Goal: Task Accomplishment & Management: Manage account settings

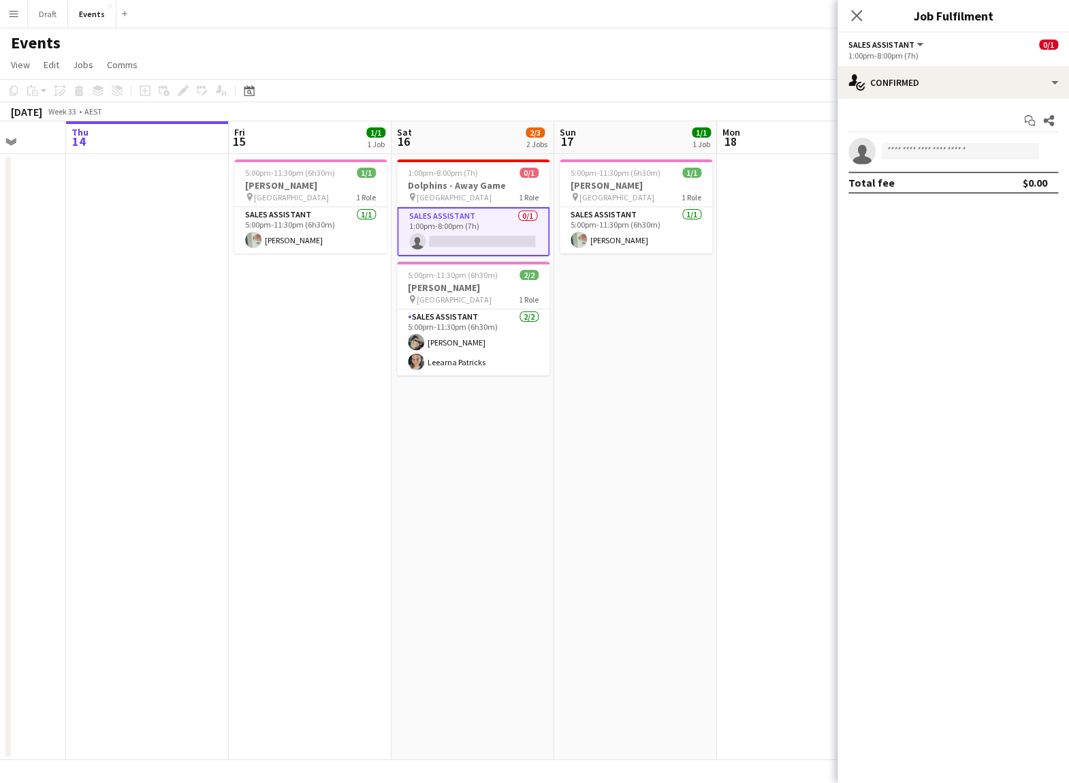
scroll to position [0, 422]
click at [439, 236] on app-card-role "Sales Assistant 0/1 1:00pm-8:00pm (7h) single-neutral-actions" at bounding box center [473, 231] width 153 height 49
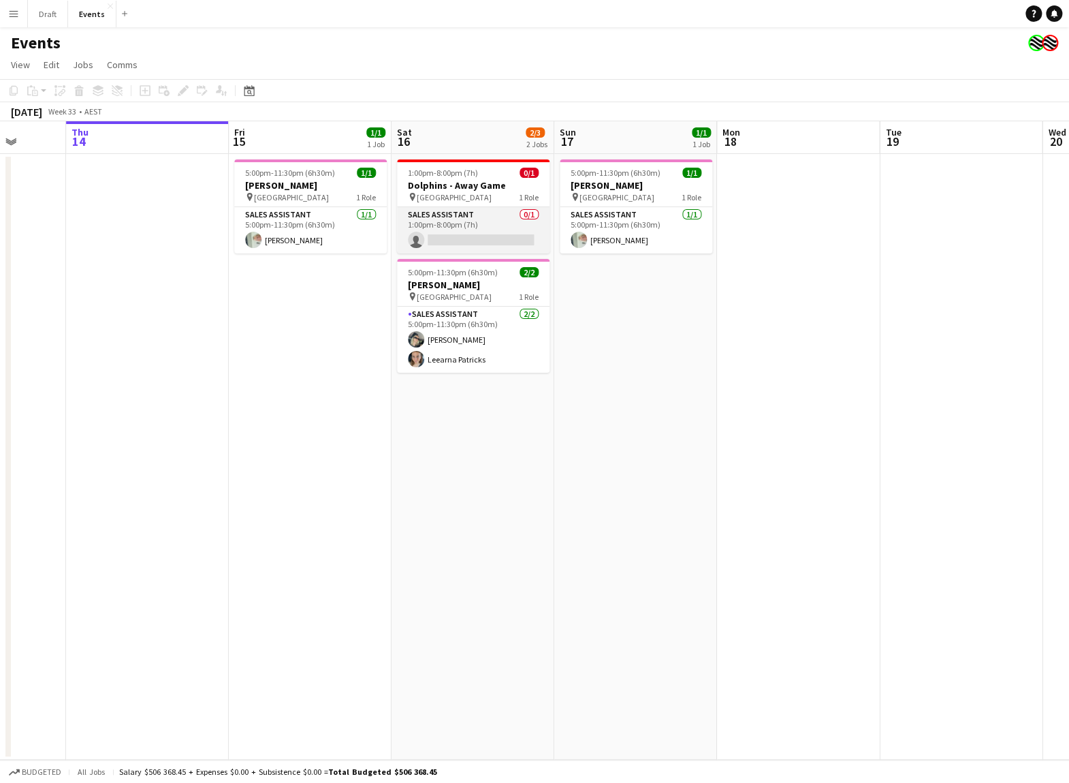
click at [439, 236] on app-card-role "Sales Assistant 0/1 1:00pm-8:00pm (7h) single-neutral-actions" at bounding box center [473, 230] width 153 height 46
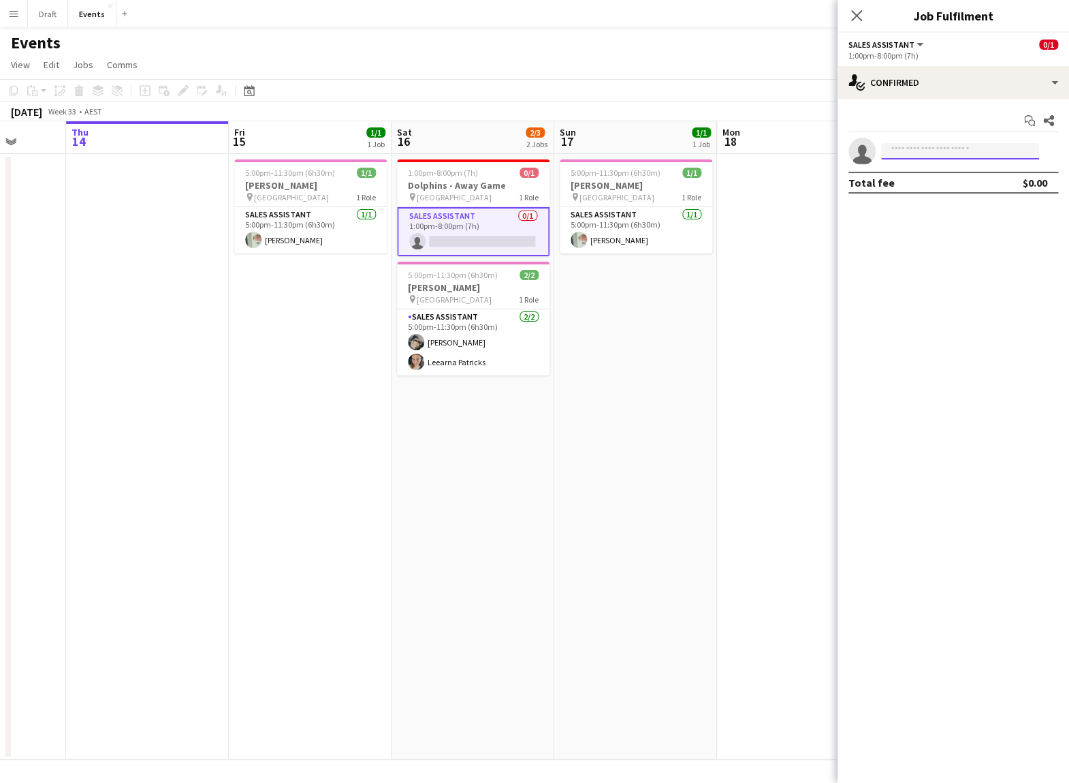
click at [894, 149] on input at bounding box center [960, 151] width 158 height 16
type input "**********"
click at [952, 172] on span "[PERSON_NAME]" at bounding box center [931, 170] width 78 height 12
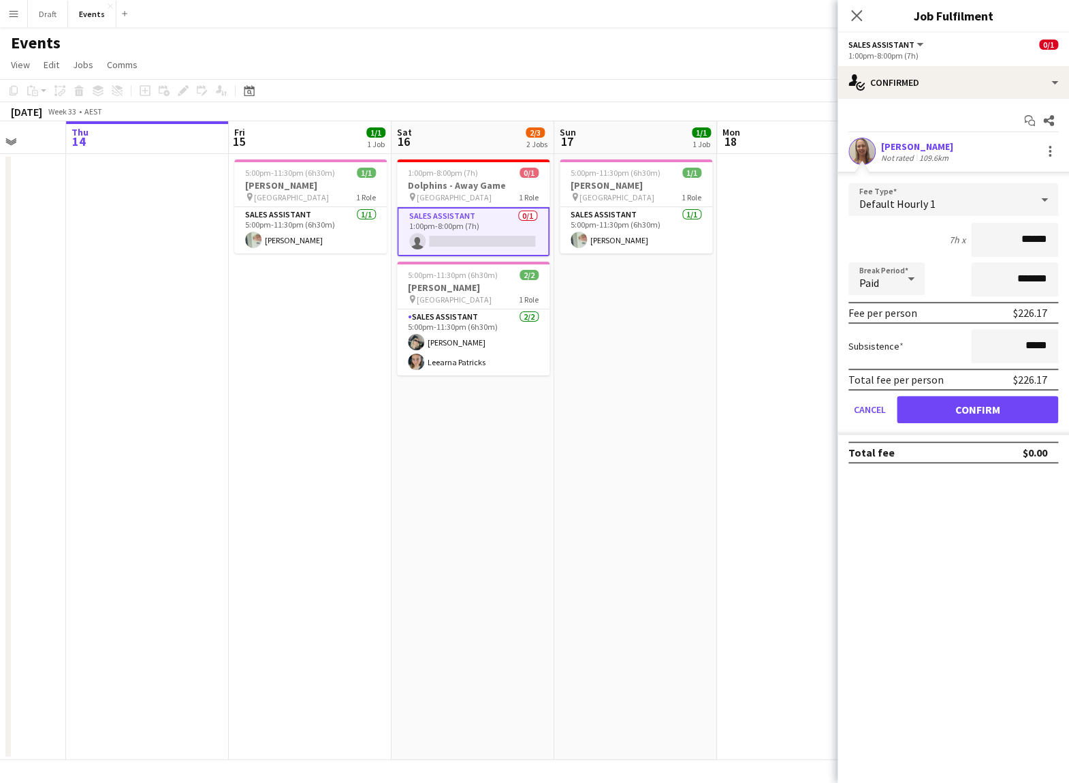
click at [976, 404] on button "Confirm" at bounding box center [977, 409] width 161 height 27
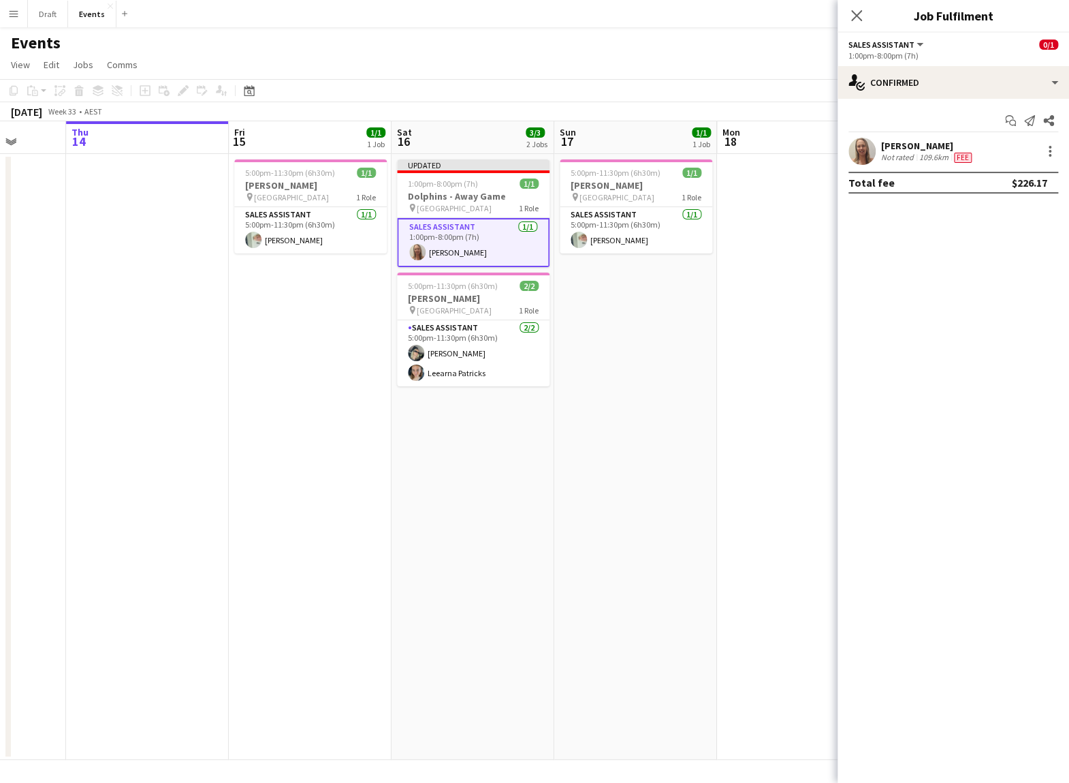
click at [504, 454] on app-date-cell "Updated 1:00pm-8:00pm (7h) 1/1 Dolphins - Away Game pin [GEOGRAPHIC_DATA] 1 Rol…" at bounding box center [473, 457] width 163 height 606
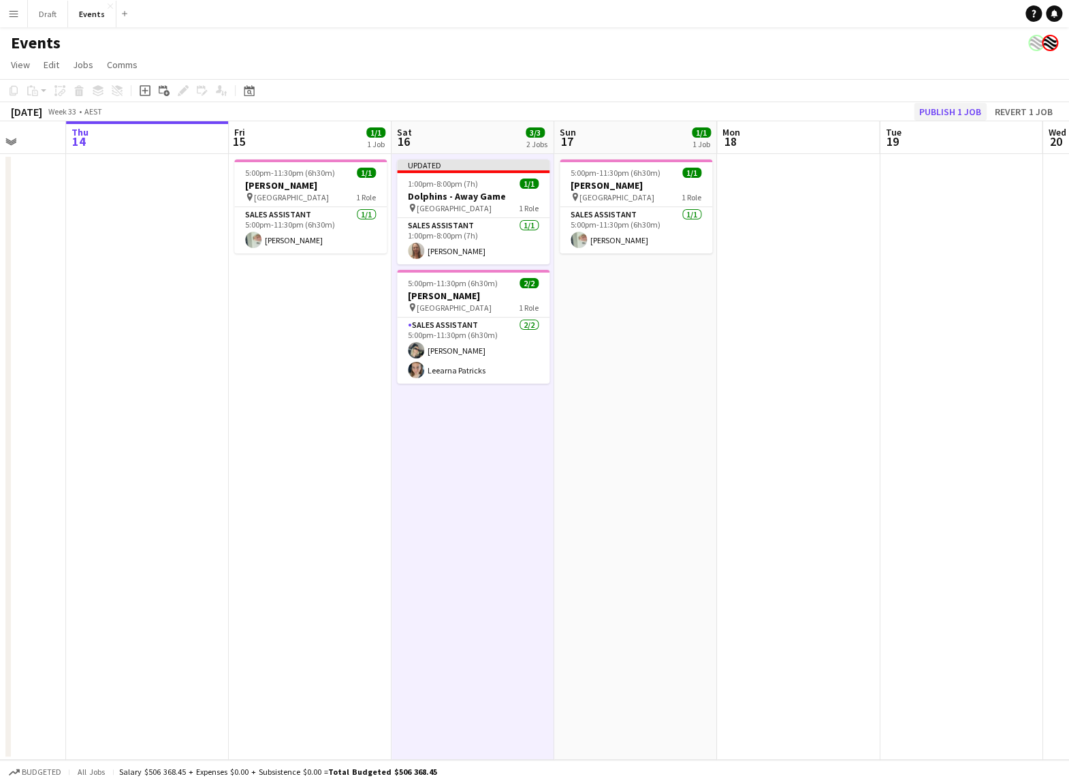
click at [932, 110] on button "Publish 1 job" at bounding box center [950, 112] width 73 height 18
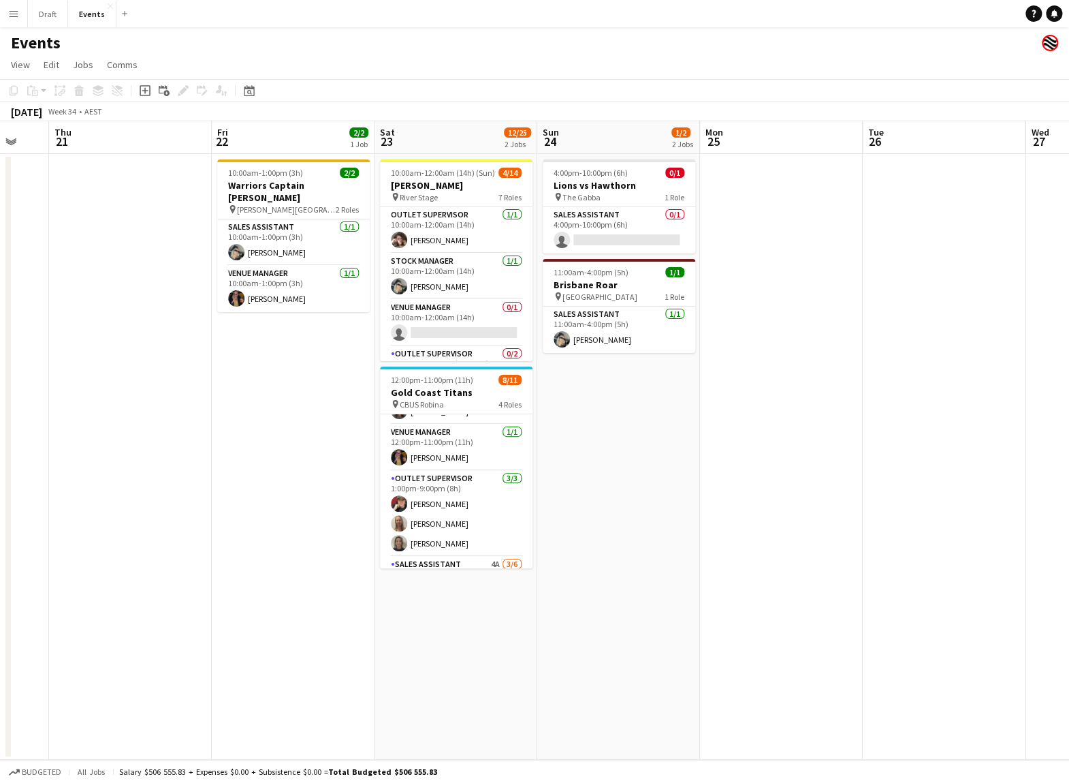
scroll to position [0, 0]
click at [15, 14] on app-icon "Menu" at bounding box center [13, 13] width 11 height 11
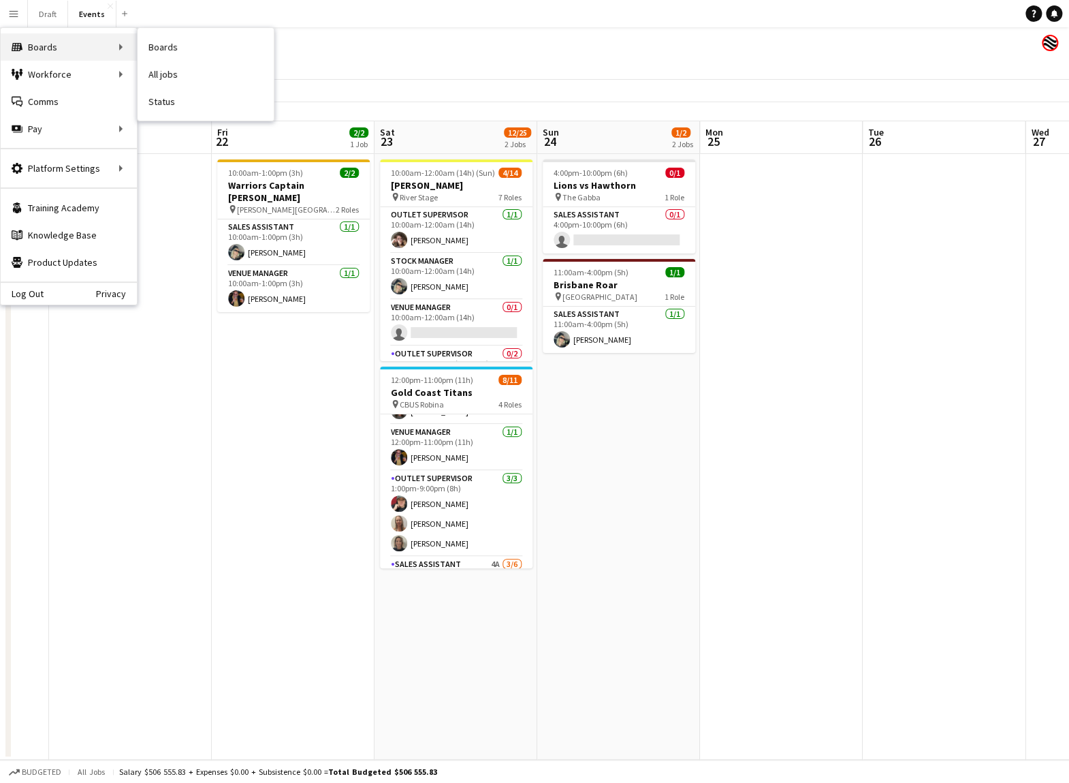
click at [123, 45] on div "Boards Boards" at bounding box center [69, 46] width 136 height 27
click at [97, 45] on div "Boards Boards" at bounding box center [69, 46] width 136 height 27
click at [123, 47] on div "Boards Boards" at bounding box center [69, 46] width 136 height 27
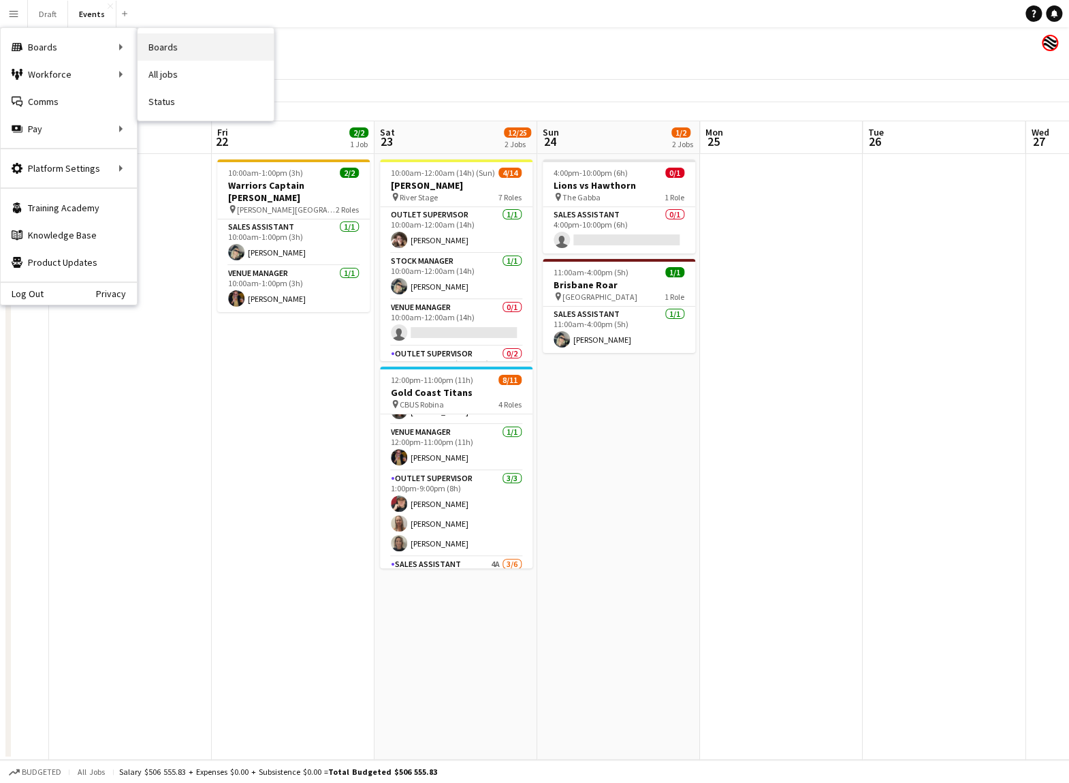
click at [164, 48] on link "Boards" at bounding box center [206, 46] width 136 height 27
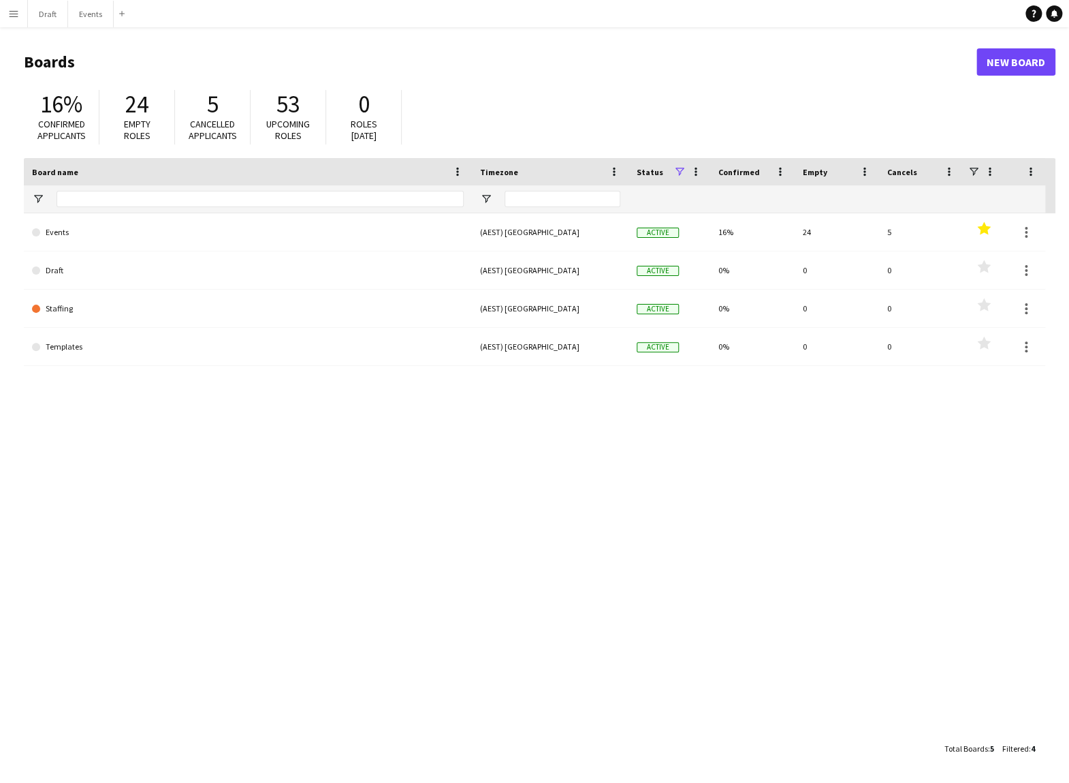
click at [15, 10] on app-icon "Menu" at bounding box center [13, 13] width 11 height 11
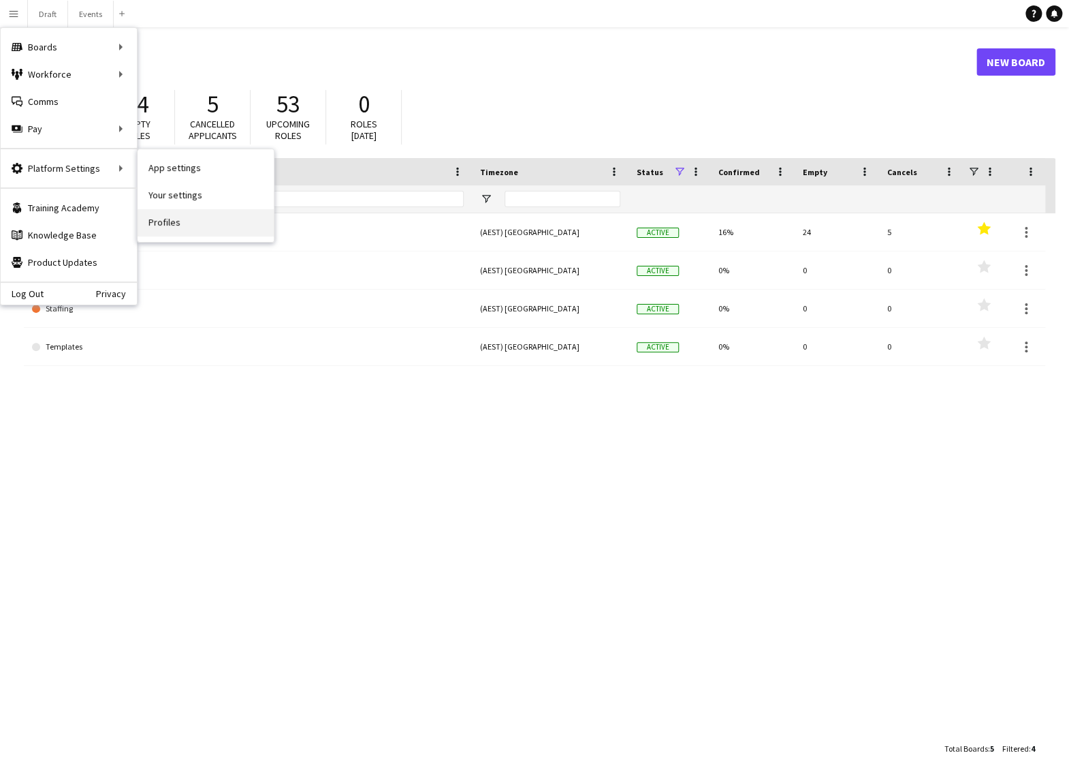
click at [181, 222] on link "Profiles" at bounding box center [206, 222] width 136 height 27
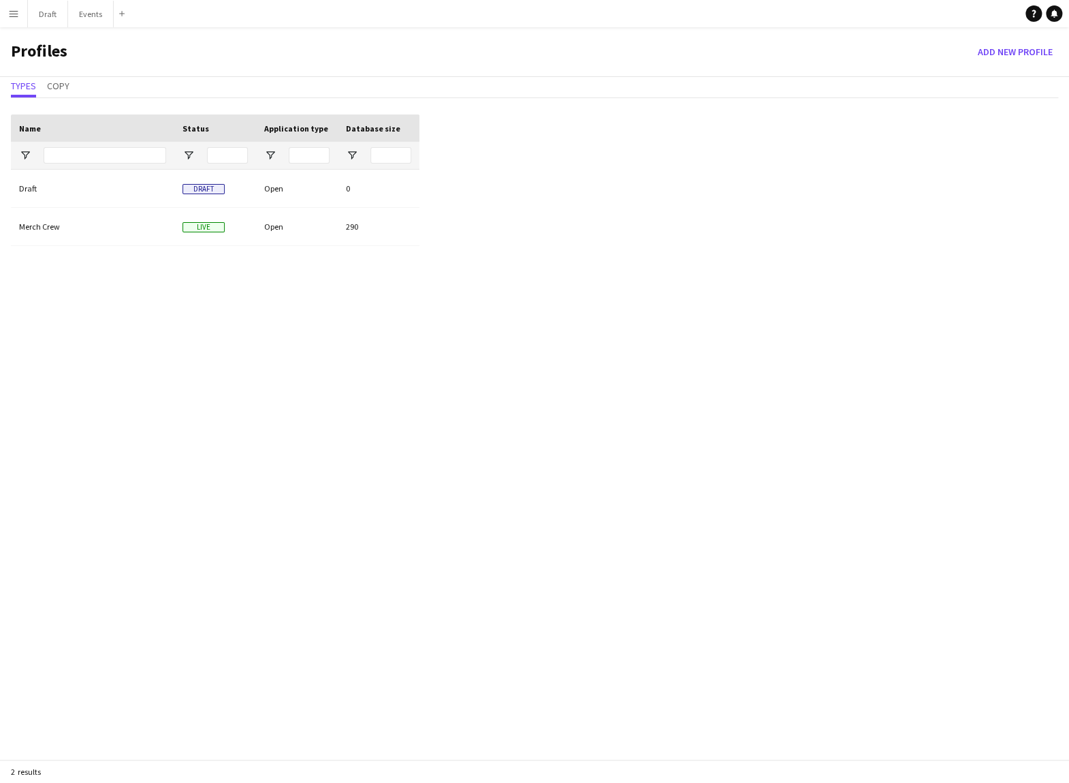
click at [14, 14] on app-icon "Menu" at bounding box center [13, 13] width 11 height 11
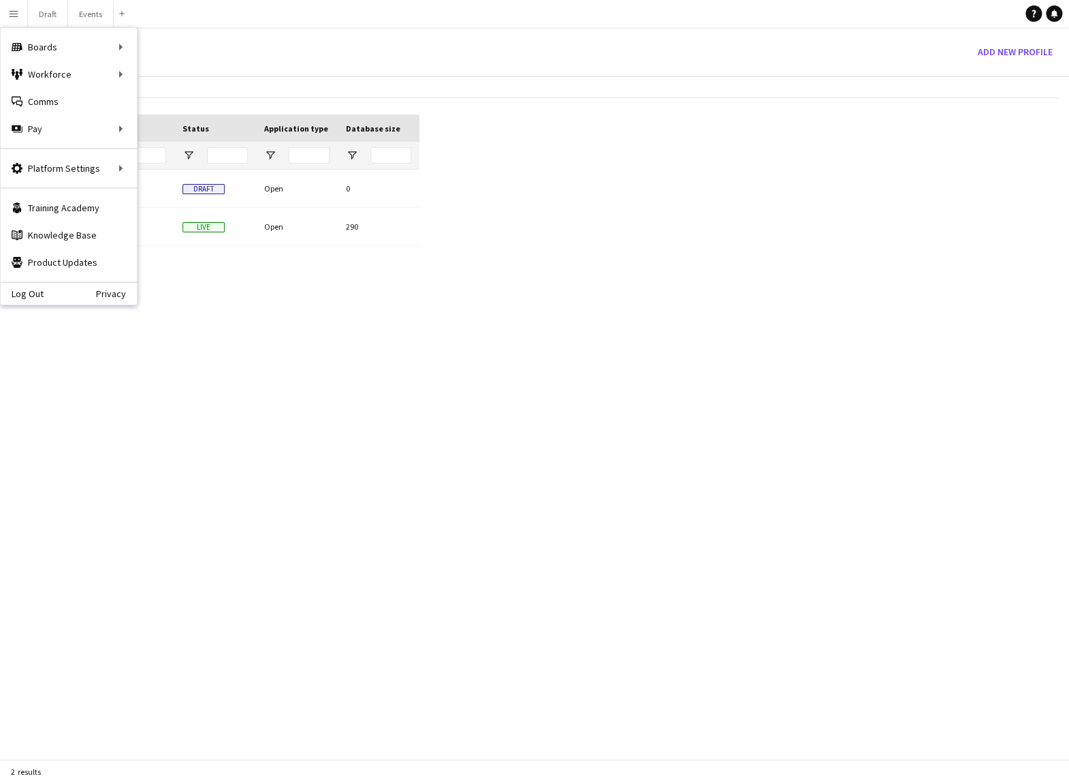
click at [362, 317] on div "Draft Draft Open 0 Merch Crew Live Open 290" at bounding box center [215, 479] width 409 height 618
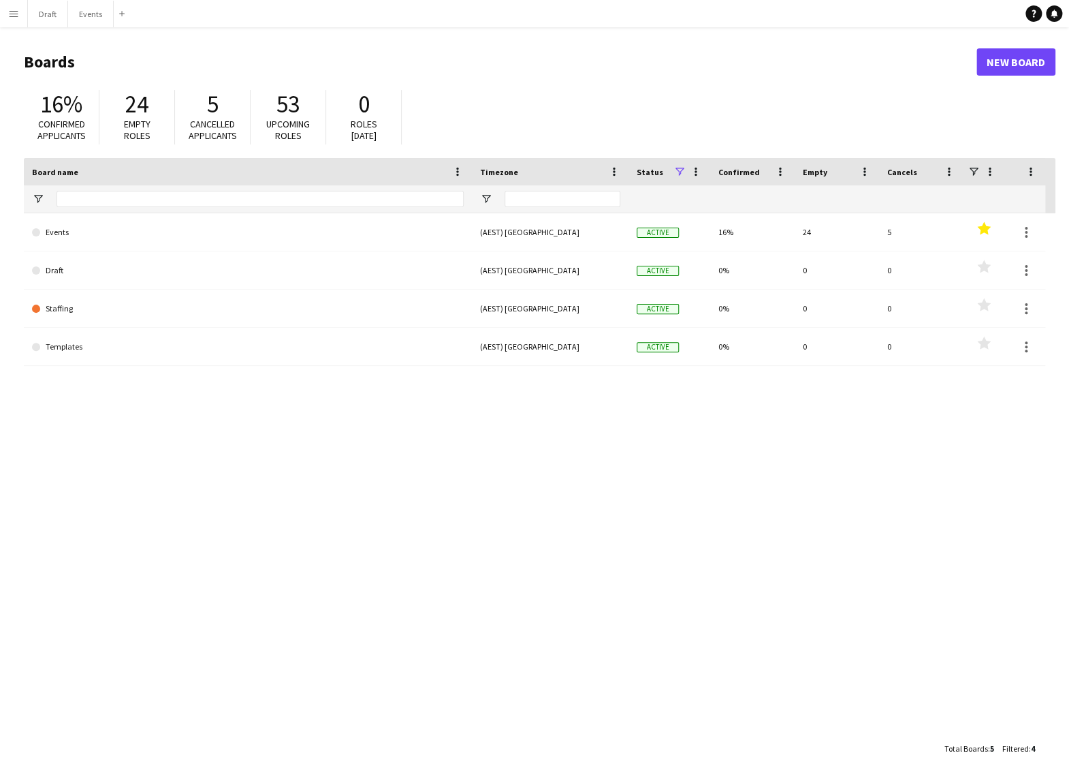
click at [15, 16] on app-icon "Menu" at bounding box center [13, 13] width 11 height 11
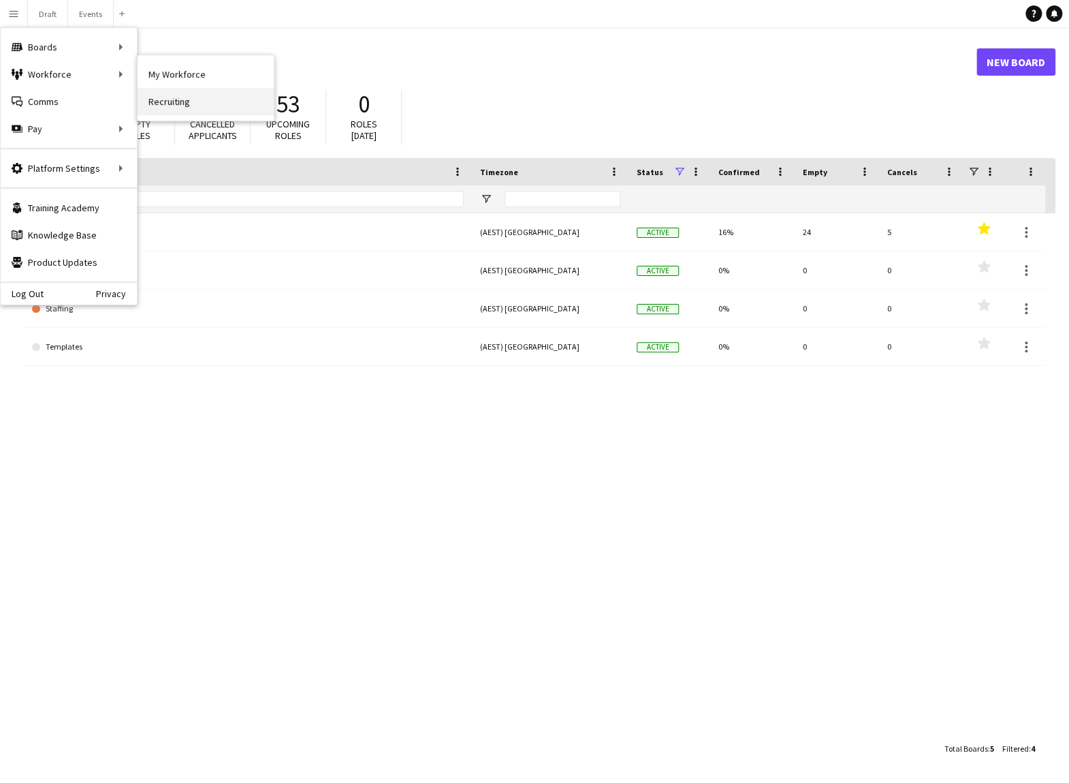
click at [166, 99] on link "Recruiting" at bounding box center [206, 101] width 136 height 27
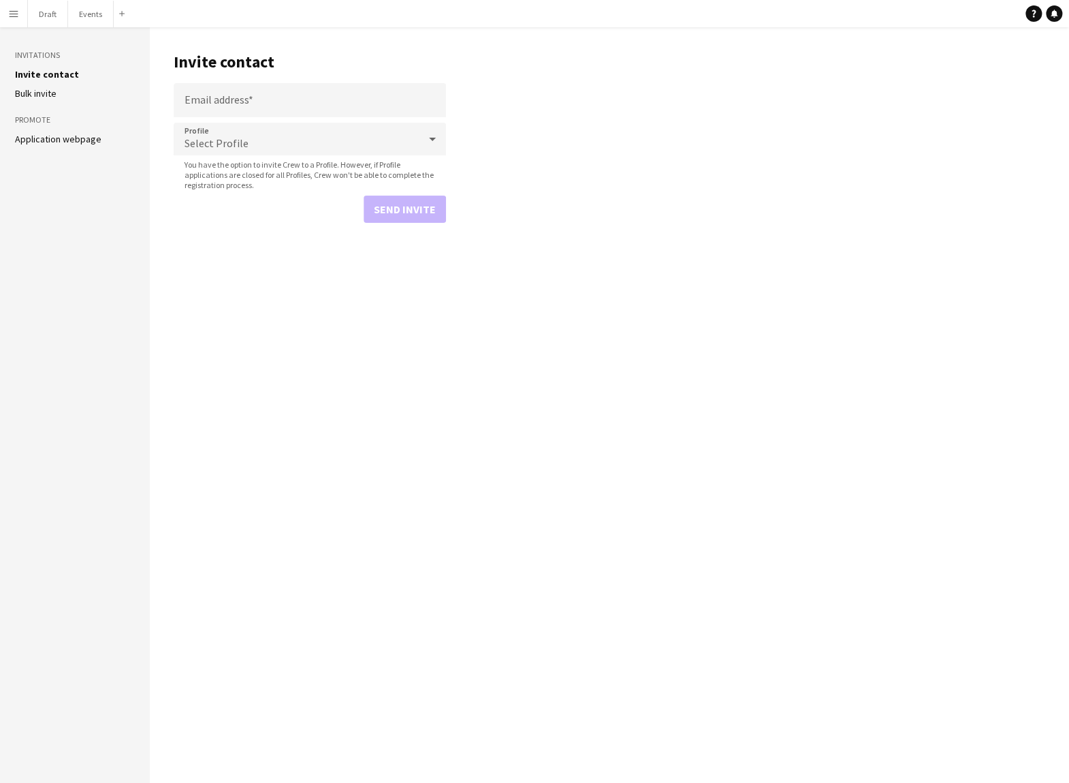
click at [430, 142] on icon at bounding box center [432, 138] width 16 height 27
click at [13, 14] on div at bounding box center [534, 391] width 1069 height 783
click at [13, 14] on app-icon "Menu" at bounding box center [13, 13] width 11 height 11
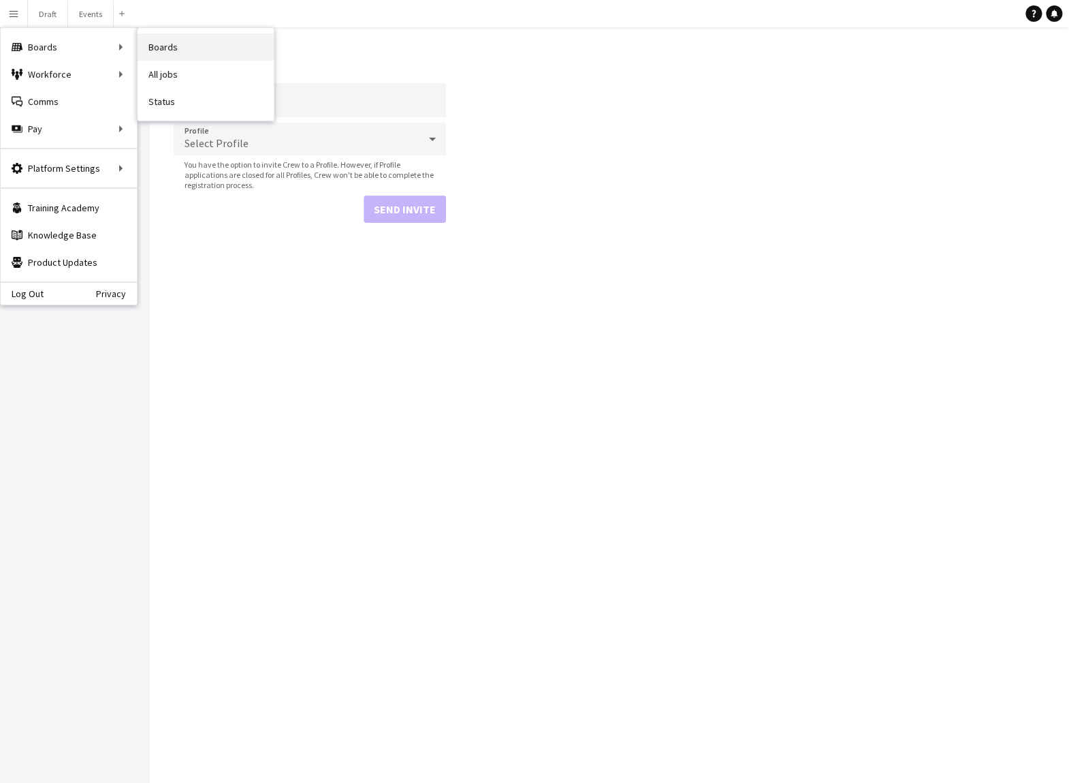
click at [169, 50] on link "Boards" at bounding box center [206, 46] width 136 height 27
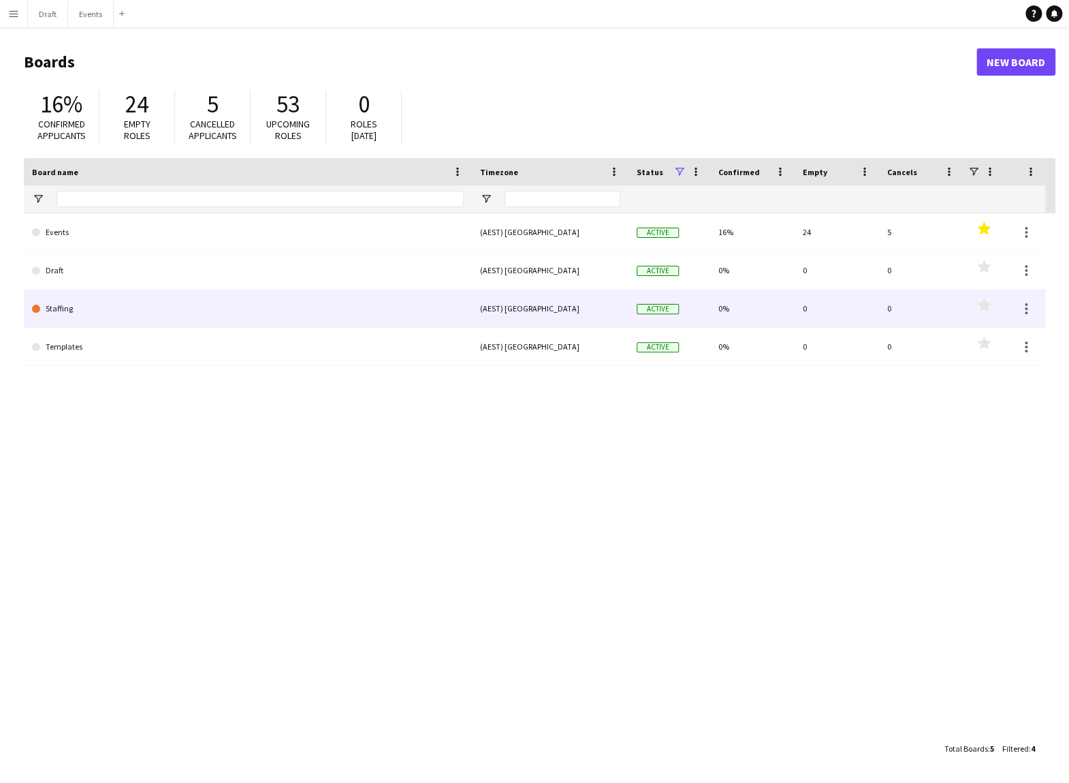
click at [95, 307] on link "Staffing" at bounding box center [248, 308] width 432 height 38
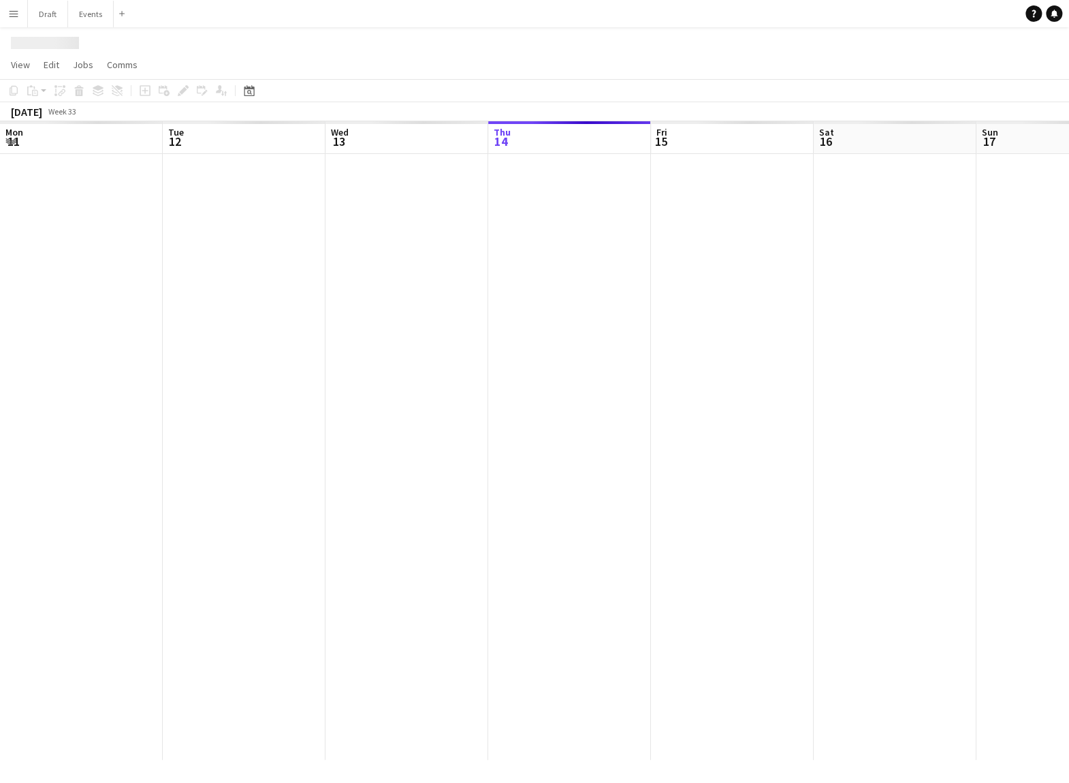
scroll to position [0, 326]
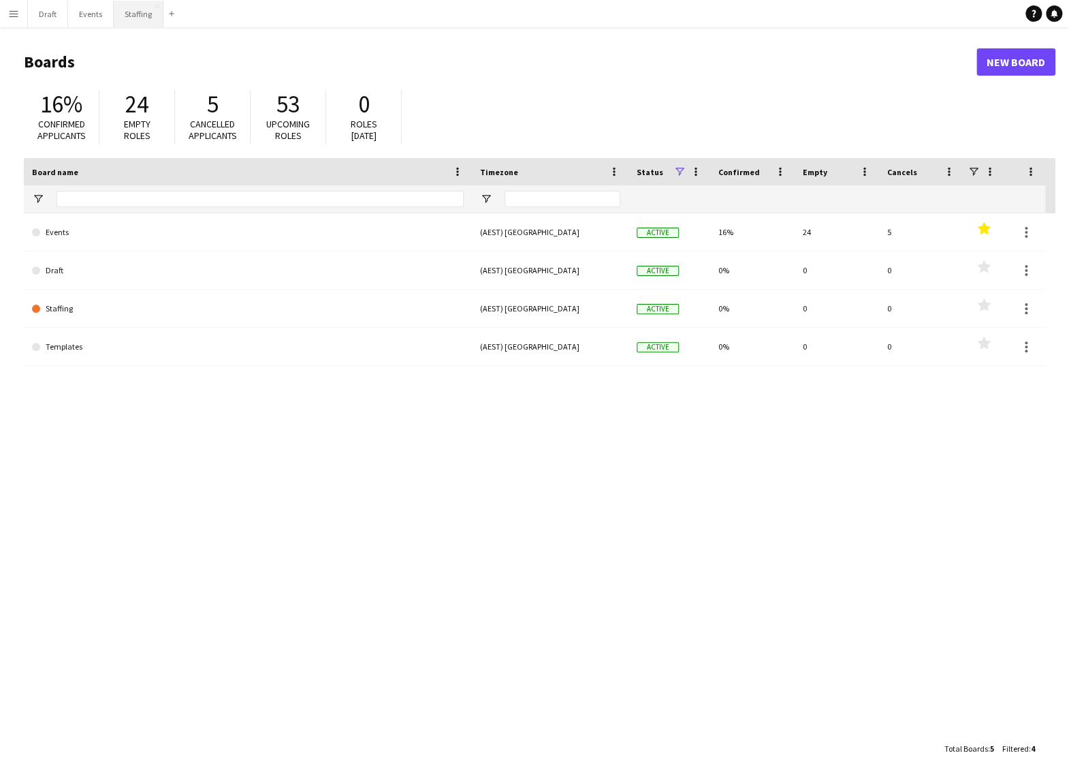
click at [138, 18] on button "Staffing Close" at bounding box center [139, 14] width 50 height 27
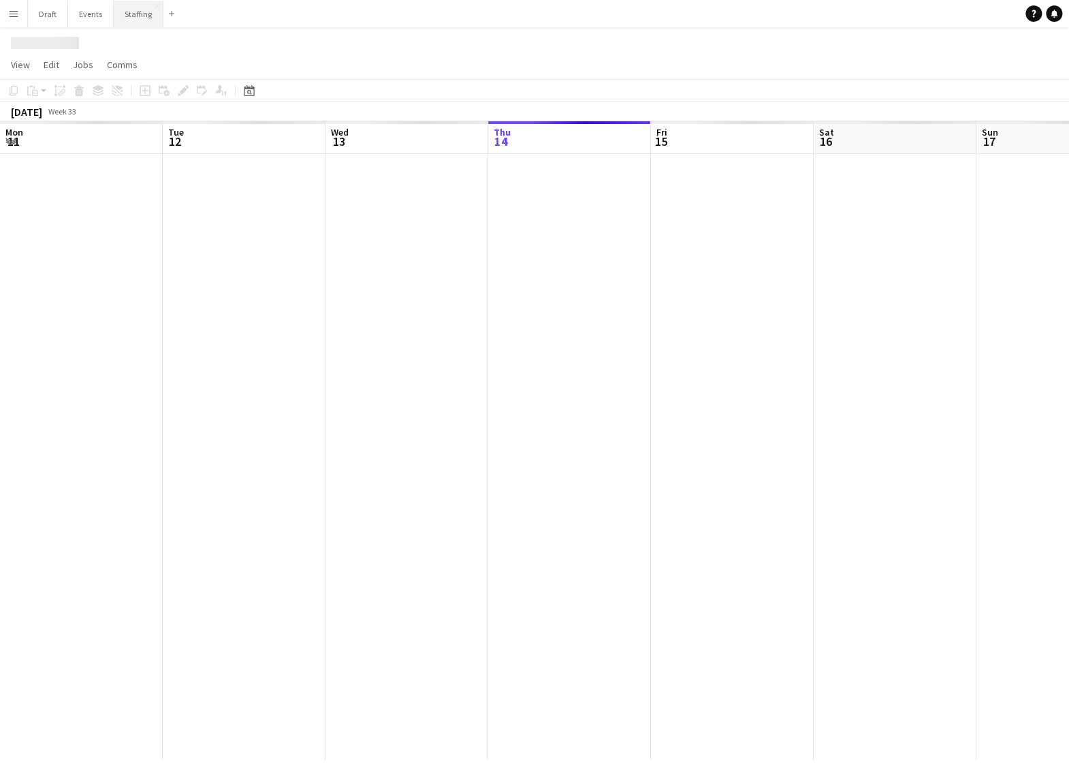
scroll to position [0, 326]
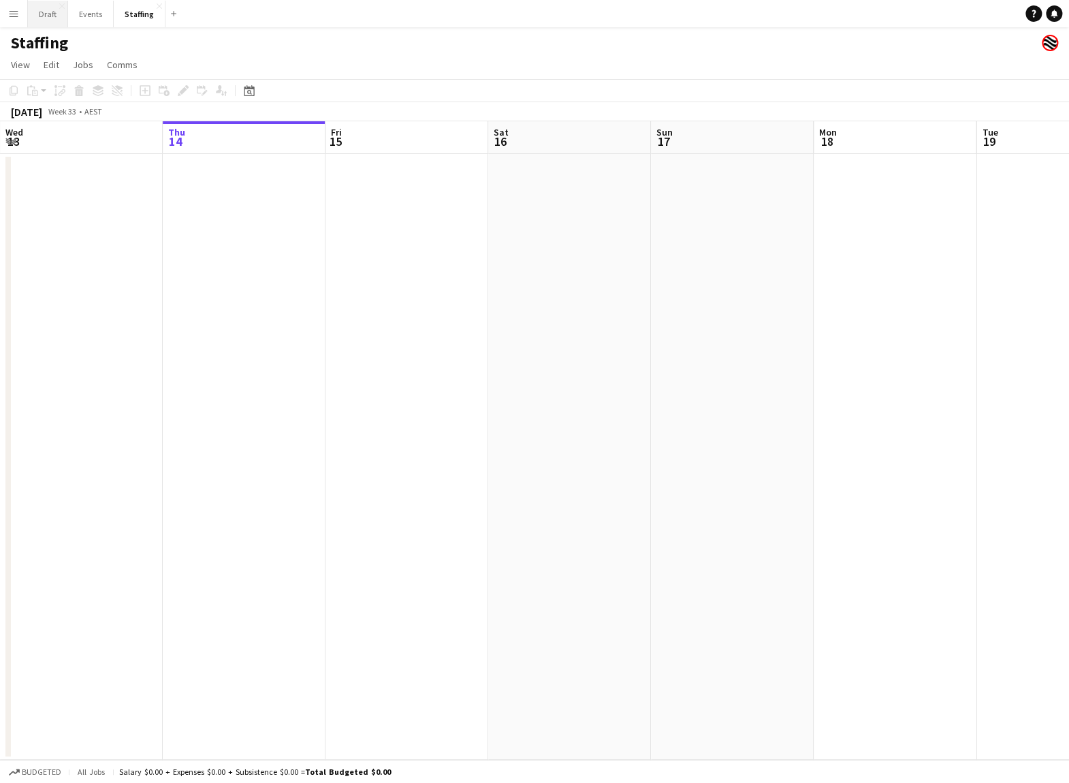
click at [46, 18] on button "Draft Close" at bounding box center [48, 14] width 40 height 27
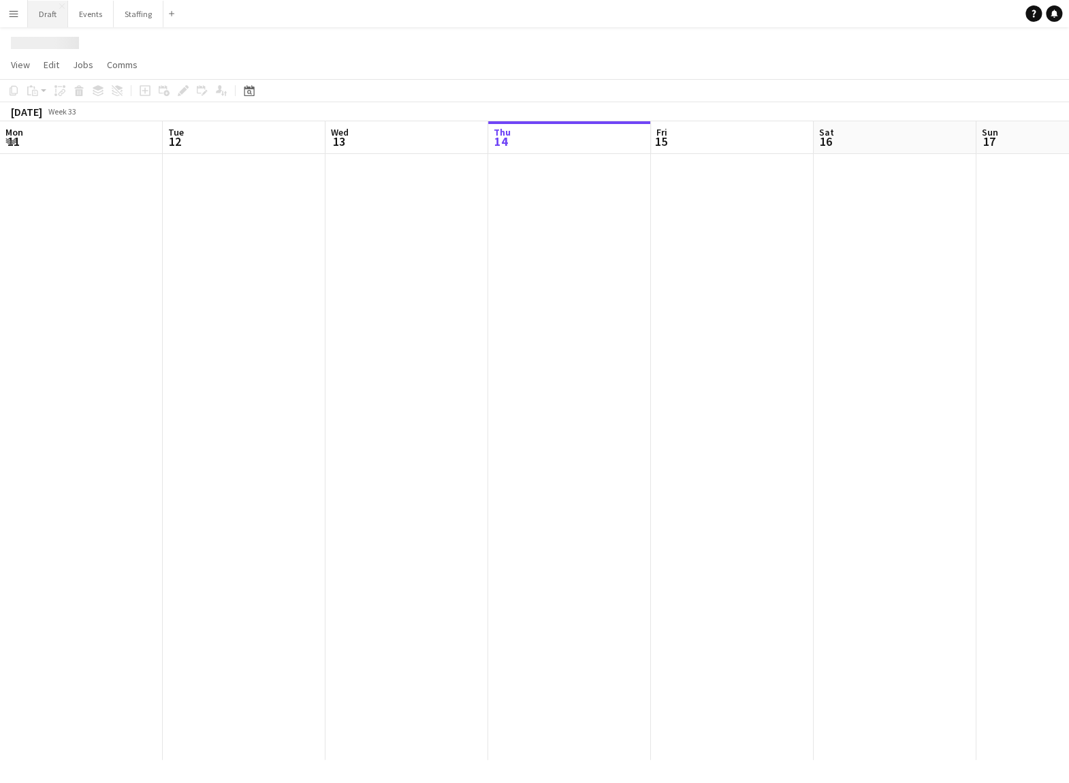
scroll to position [0, 326]
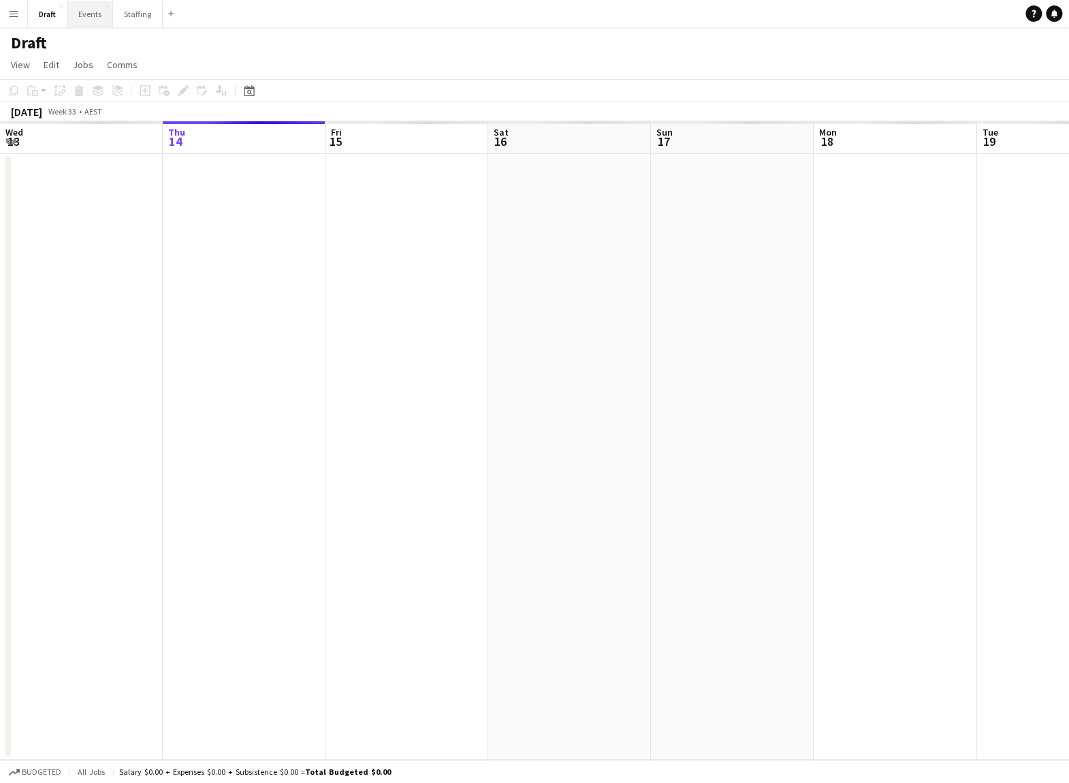
click at [81, 17] on button "Events Close" at bounding box center [90, 14] width 46 height 27
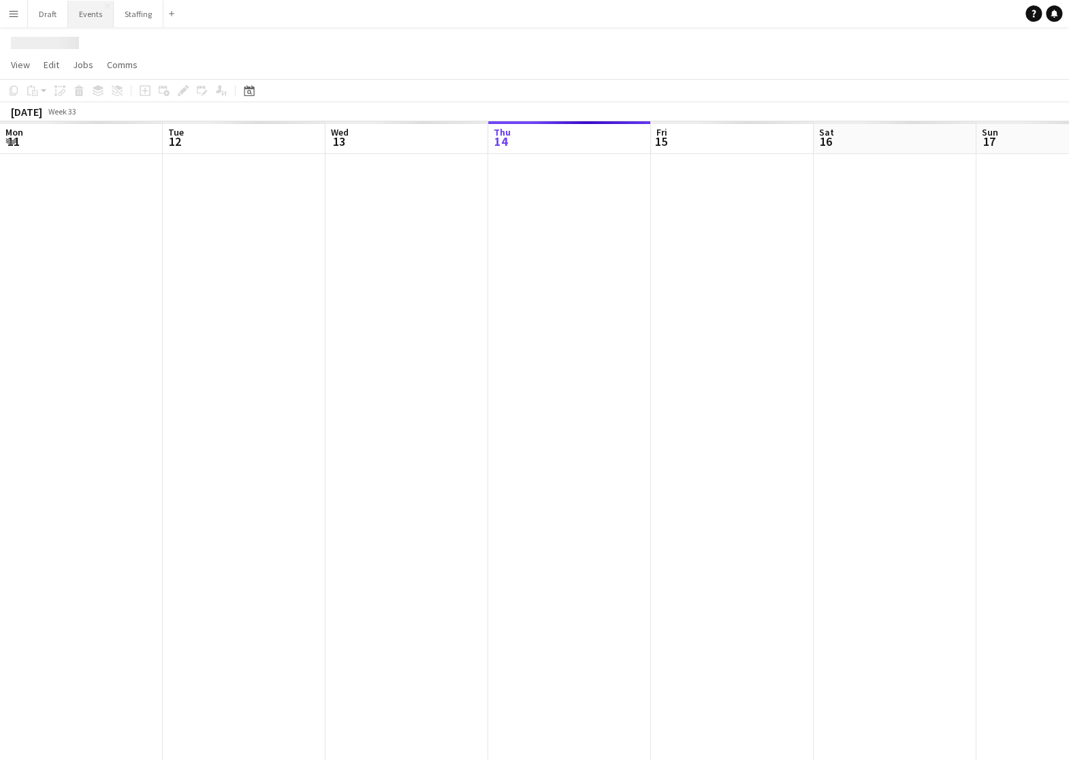
scroll to position [0, 326]
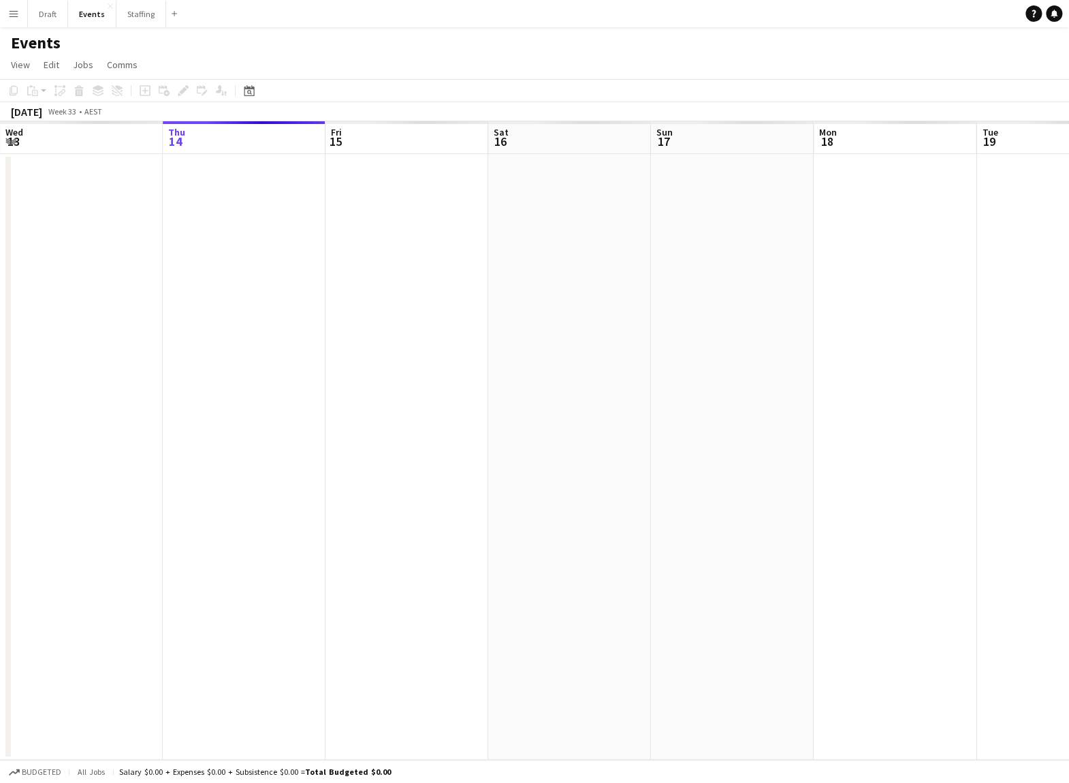
click at [25, 14] on button "Menu" at bounding box center [13, 13] width 27 height 27
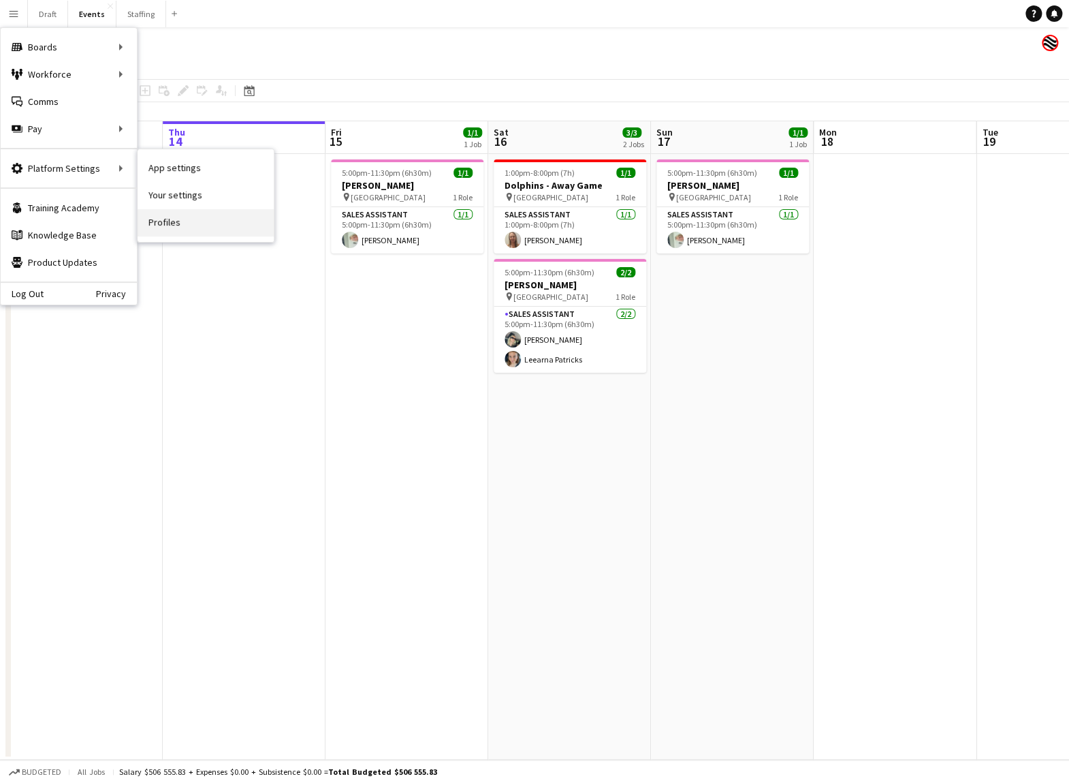
click at [168, 222] on link "Profiles" at bounding box center [206, 222] width 136 height 27
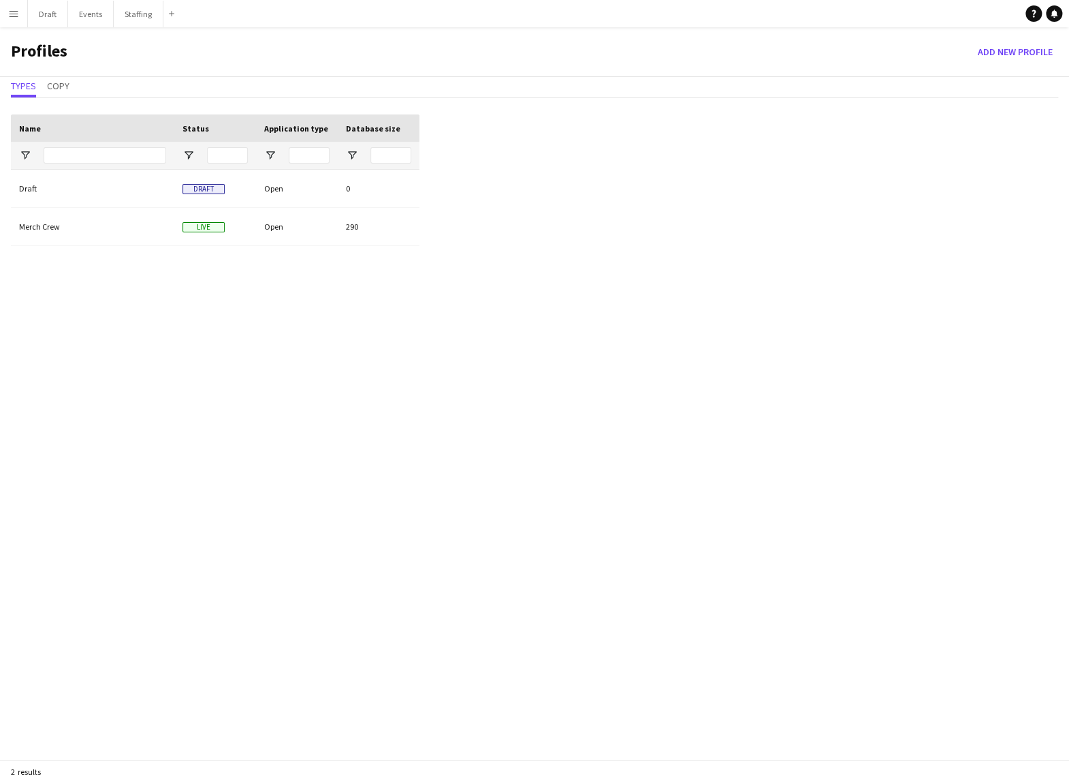
click at [16, 16] on app-icon "Menu" at bounding box center [13, 13] width 11 height 11
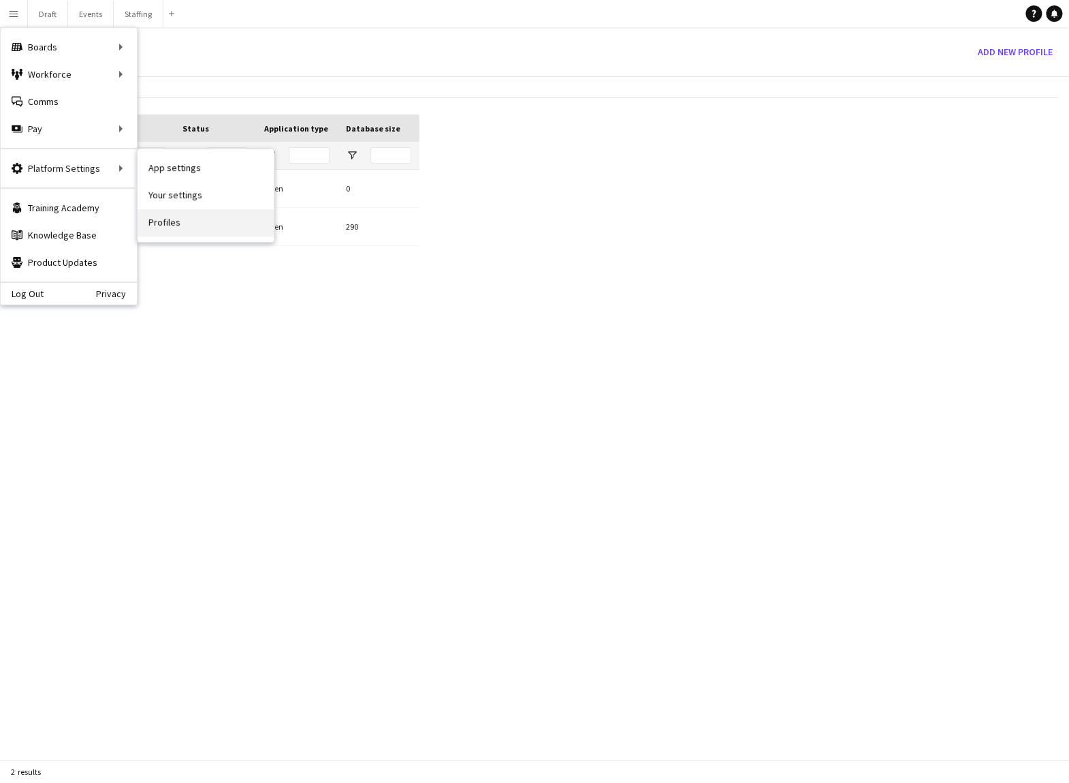
click at [167, 224] on link "Profiles" at bounding box center [206, 222] width 136 height 27
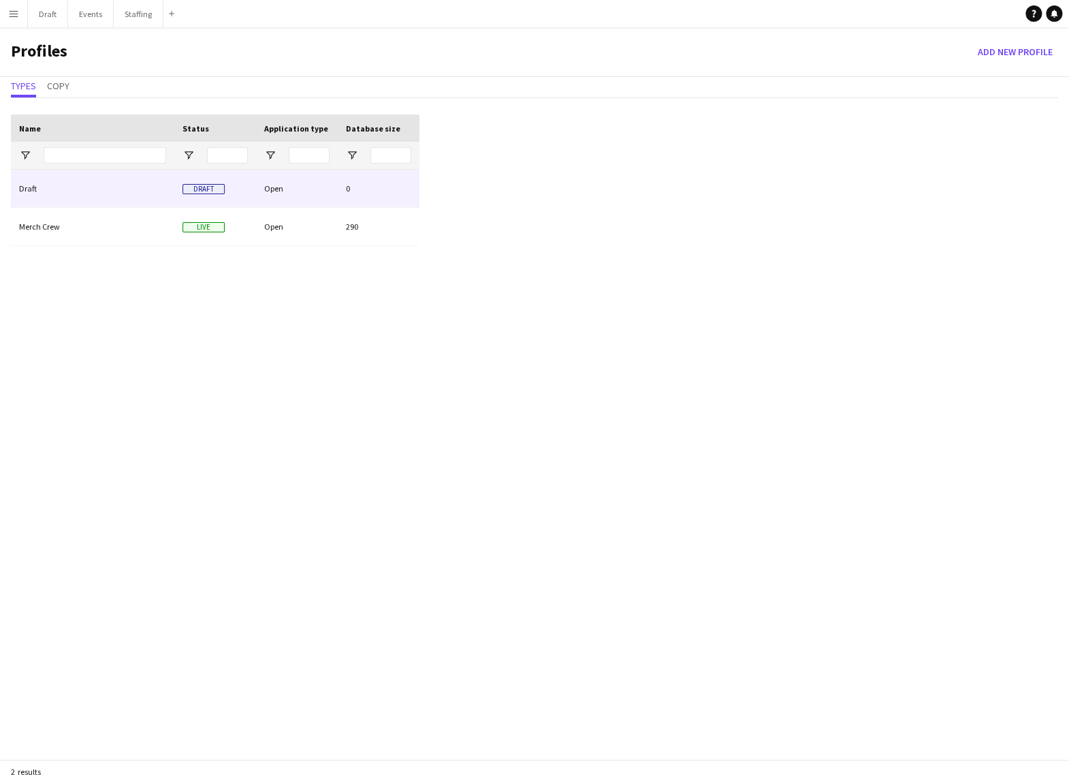
click at [31, 186] on div "Draft" at bounding box center [92, 188] width 163 height 37
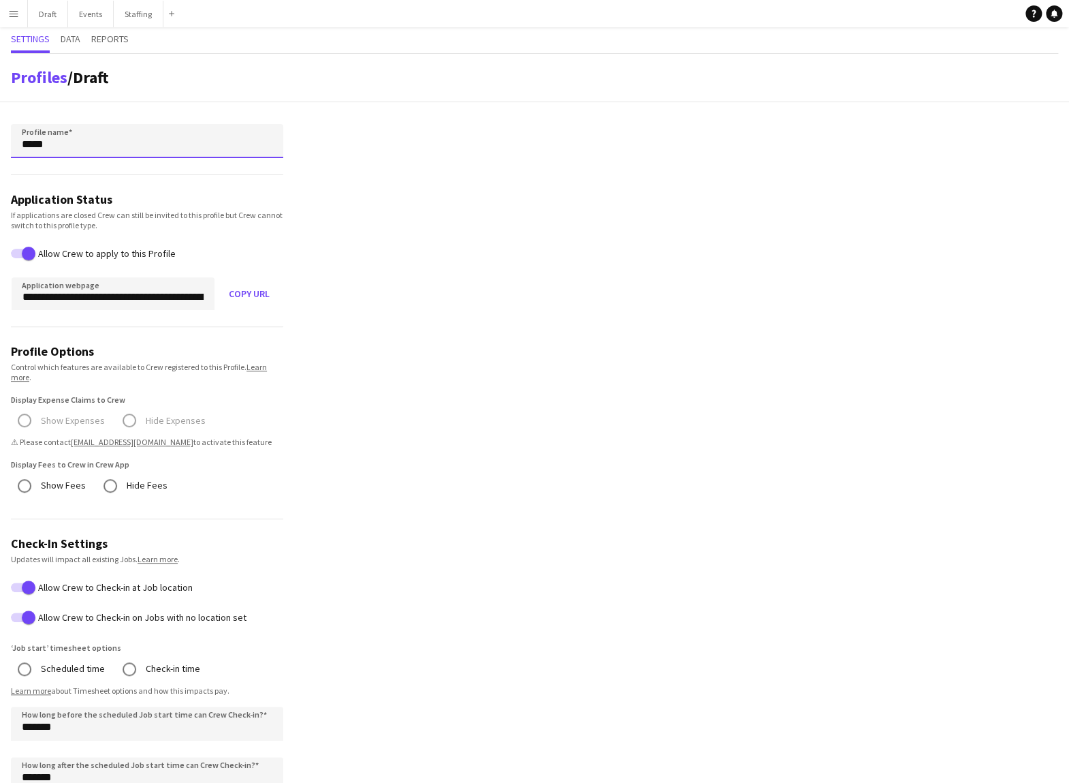
click at [56, 144] on input "*****" at bounding box center [147, 141] width 272 height 34
type input "*"
click at [25, 142] on input "**********" at bounding box center [147, 141] width 272 height 34
click at [99, 142] on input "**********" at bounding box center [147, 141] width 272 height 34
type input "**********"
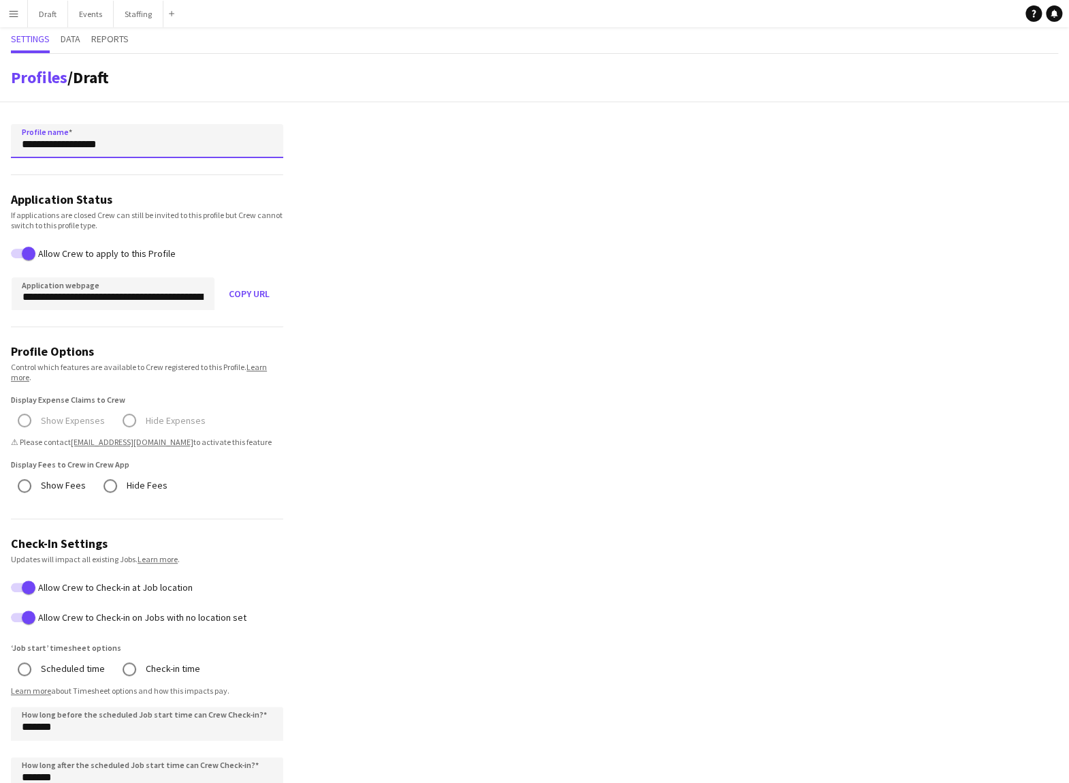
click at [249, 292] on button "Copy URL" at bounding box center [249, 293] width 68 height 33
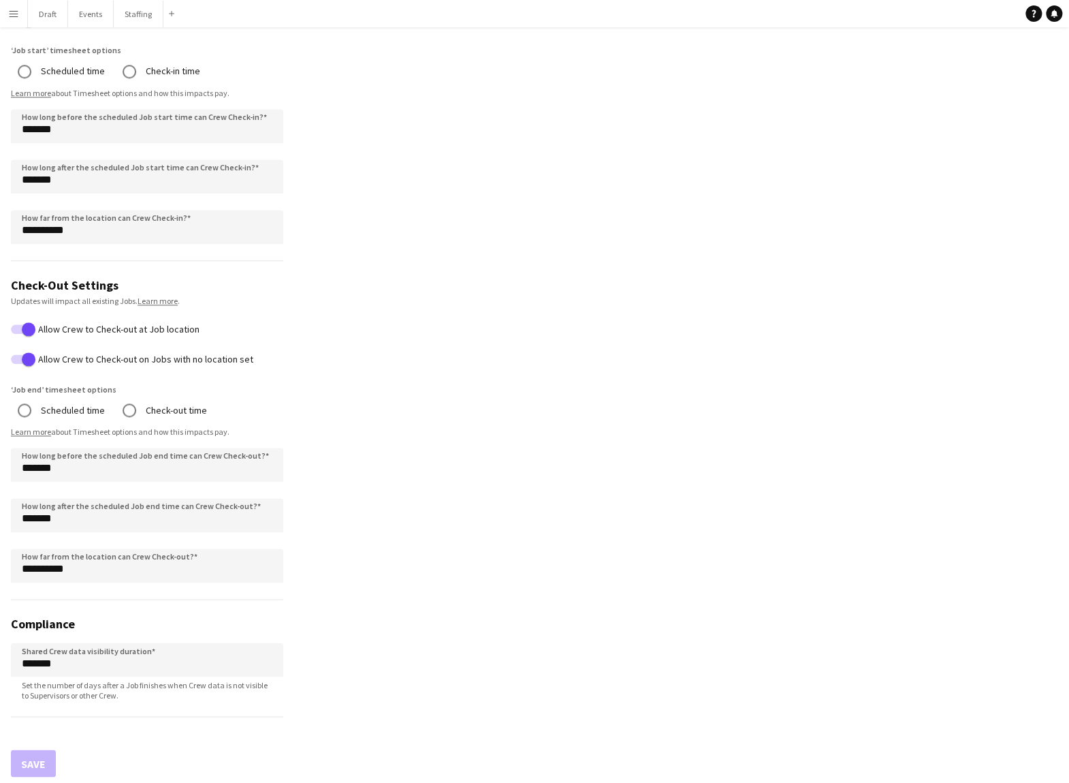
scroll to position [597, 0]
click at [38, 761] on div "Save" at bounding box center [33, 763] width 45 height 27
click at [27, 758] on div "Save" at bounding box center [33, 763] width 45 height 27
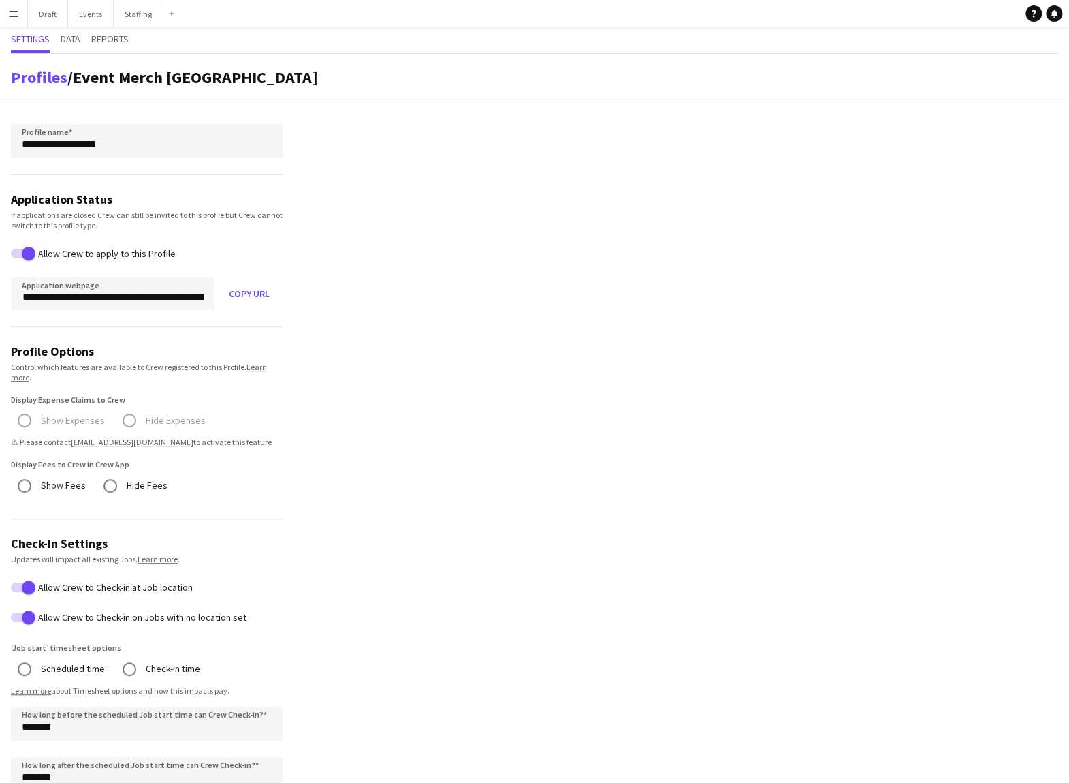
scroll to position [0, 0]
click at [200, 471] on div "Show Fees Hide Fees" at bounding box center [147, 486] width 272 height 31
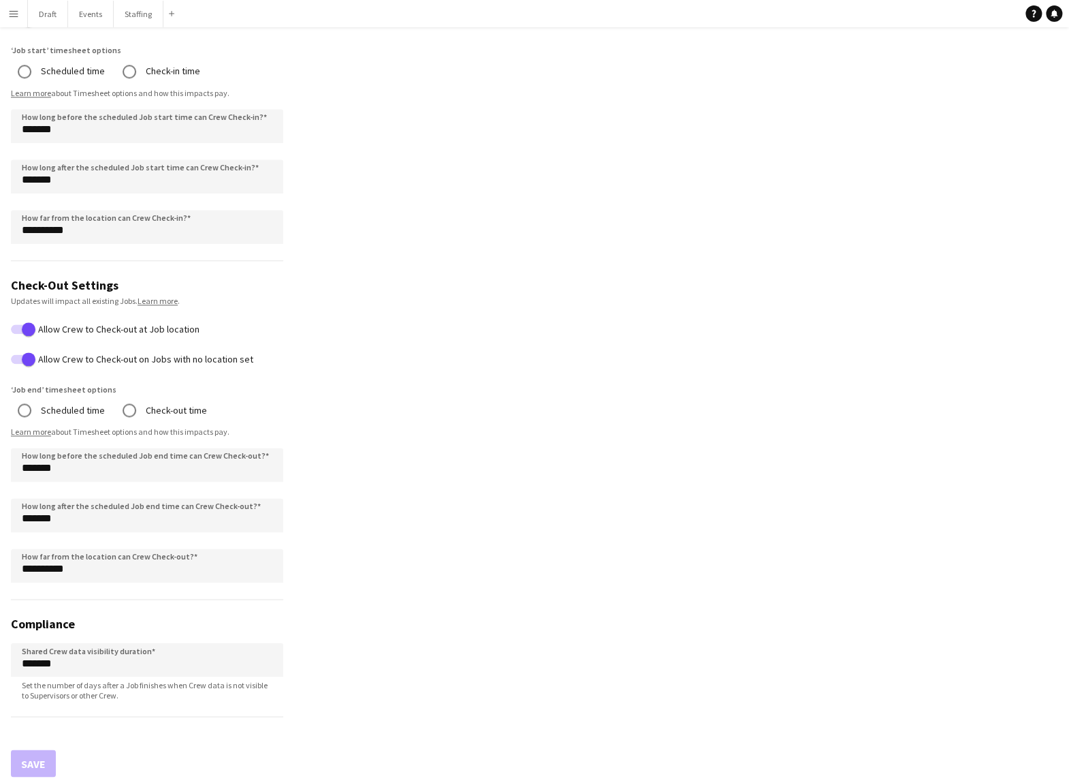
scroll to position [597, 0]
click at [38, 758] on div "Save" at bounding box center [33, 763] width 45 height 27
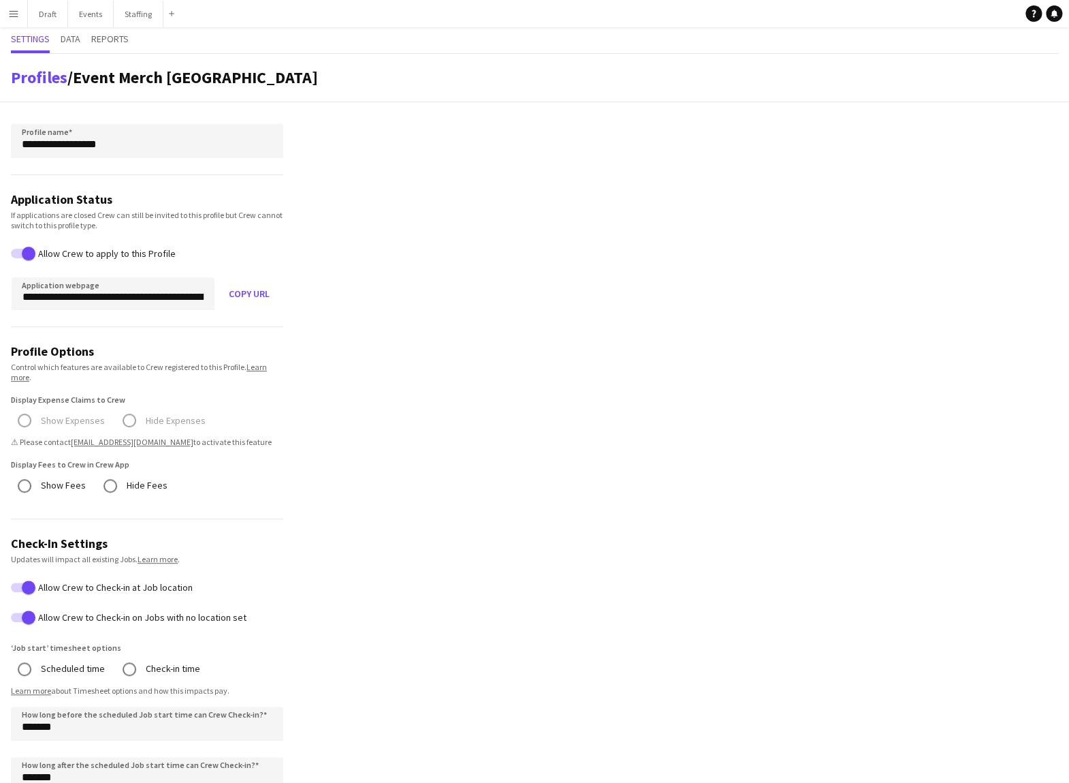
scroll to position [0, 0]
click at [83, 185] on form "**********" at bounding box center [147, 743] width 294 height 1283
click at [76, 215] on div "If applications are closed Crew can still be invited to this profile but Crew c…" at bounding box center [147, 220] width 272 height 20
click at [184, 406] on div "Show Expenses Hide Expenses ⚠ Please contact [EMAIL_ADDRESS][DOMAIN_NAME] to ac…" at bounding box center [147, 427] width 272 height 42
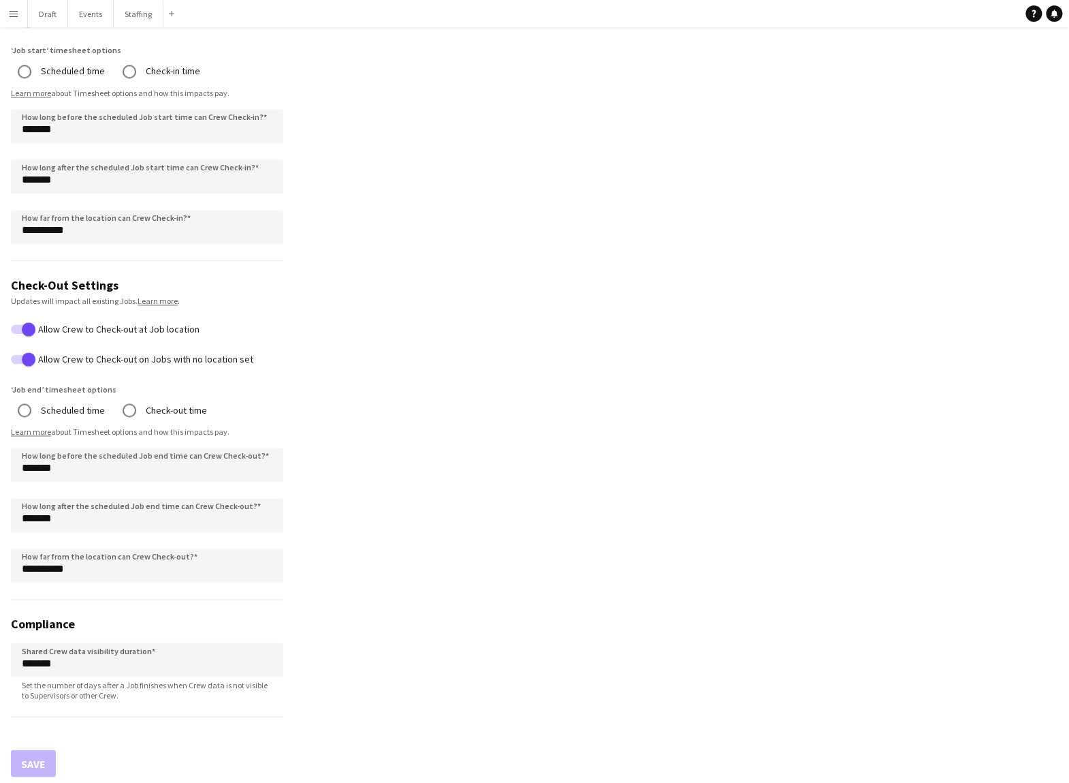
scroll to position [597, 0]
click at [37, 757] on div "Save" at bounding box center [33, 763] width 45 height 27
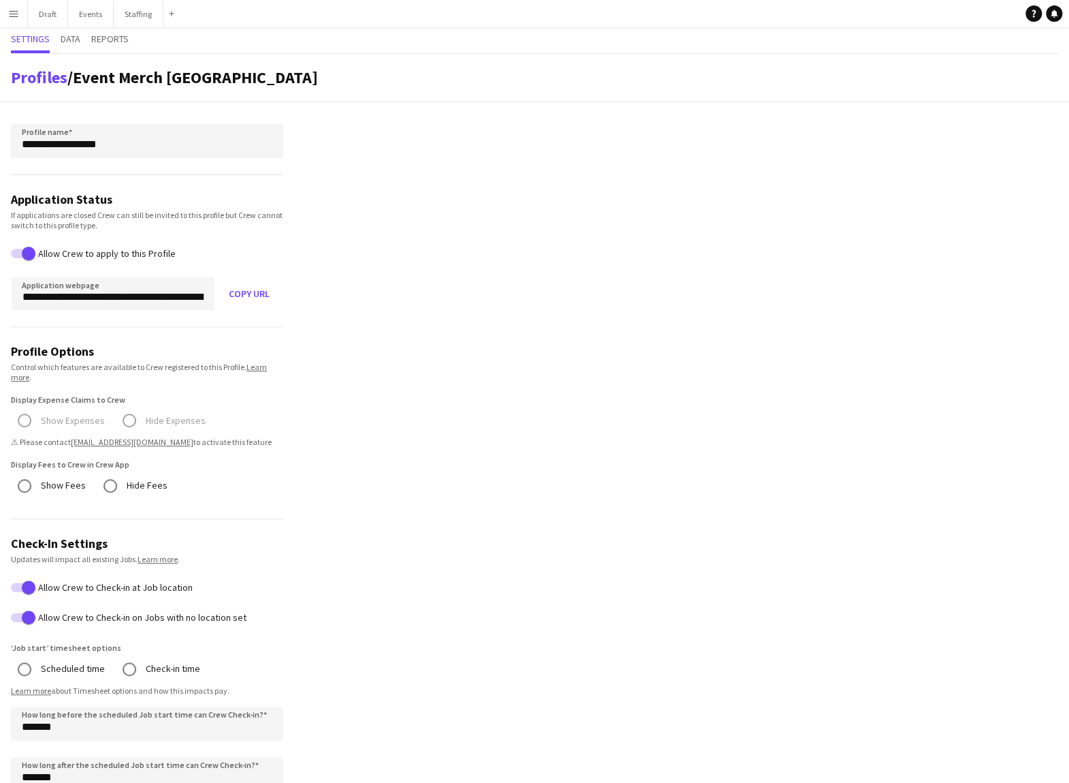
scroll to position [0, 0]
click at [454, 292] on app-profile-settings "**********" at bounding box center [534, 719] width 1069 height 1331
click at [16, 15] on app-icon "Menu" at bounding box center [13, 13] width 11 height 11
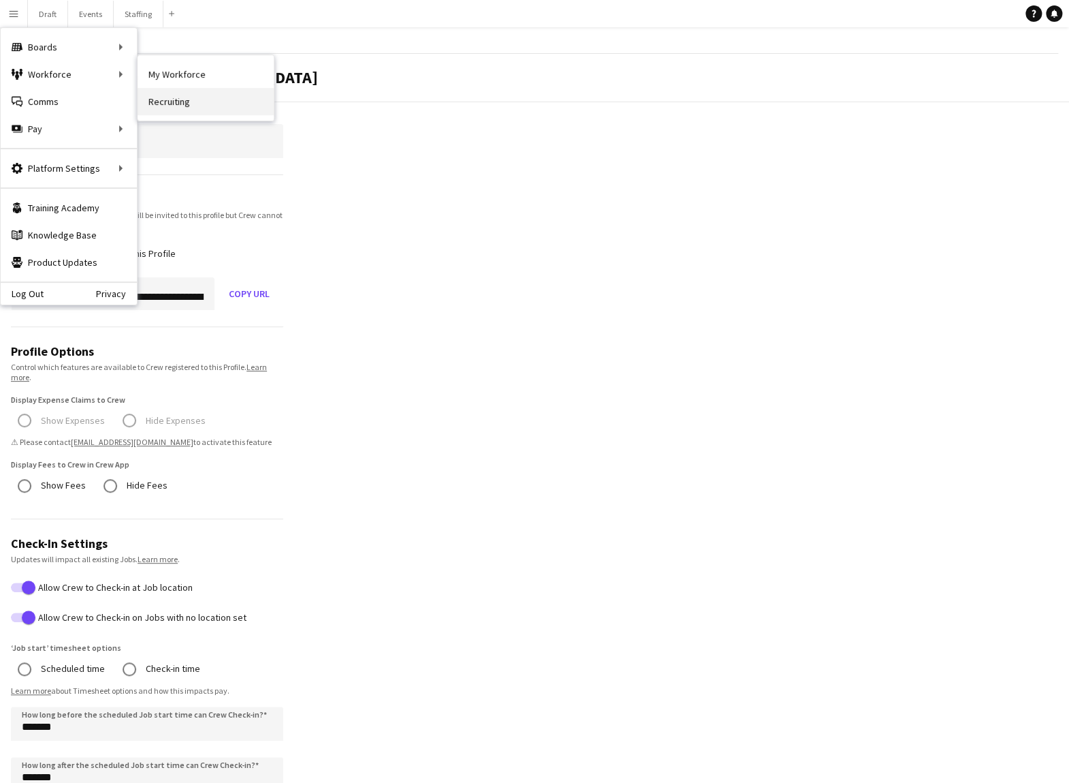
click at [158, 99] on link "Recruiting" at bounding box center [206, 101] width 136 height 27
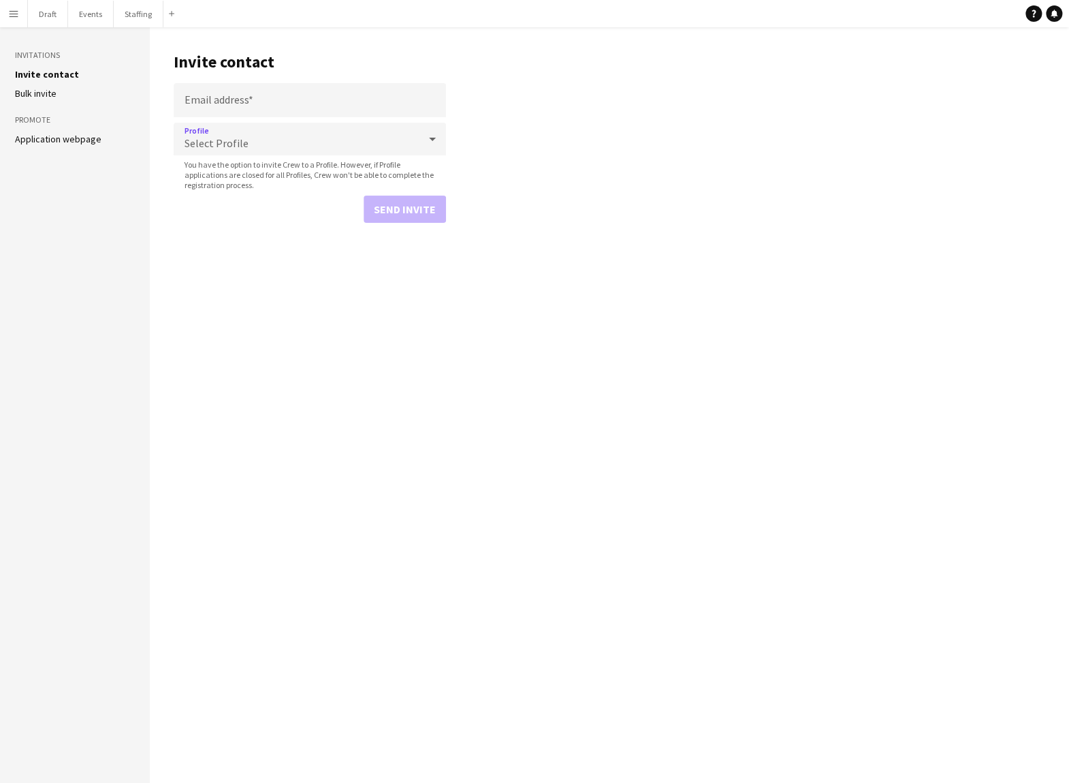
click at [434, 139] on icon at bounding box center [432, 138] width 16 height 27
click at [424, 137] on div at bounding box center [534, 391] width 1069 height 783
